Goal: Task Accomplishment & Management: Manage account settings

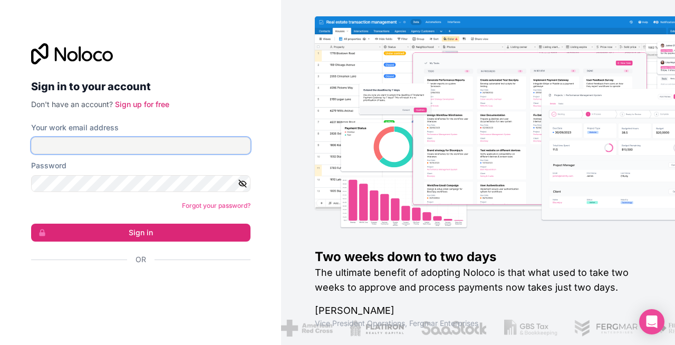
type input "[EMAIL_ADDRESS][DOMAIN_NAME]"
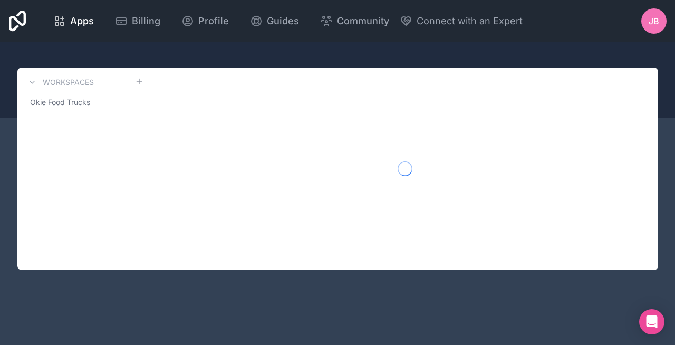
click at [174, 239] on div at bounding box center [405, 169] width 506 height 203
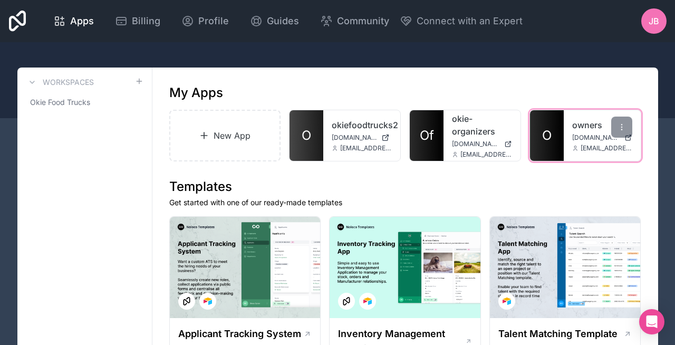
click at [556, 137] on link "O" at bounding box center [547, 135] width 34 height 51
